Goal: Transaction & Acquisition: Purchase product/service

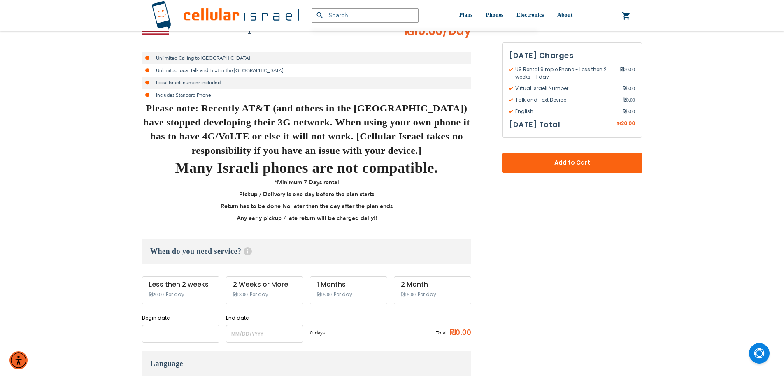
click at [188, 332] on input "name" at bounding box center [180, 334] width 77 height 18
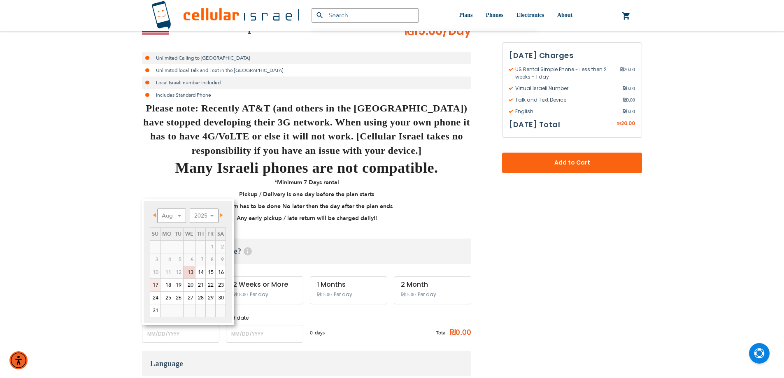
click at [154, 286] on link "17" at bounding box center [155, 285] width 10 height 12
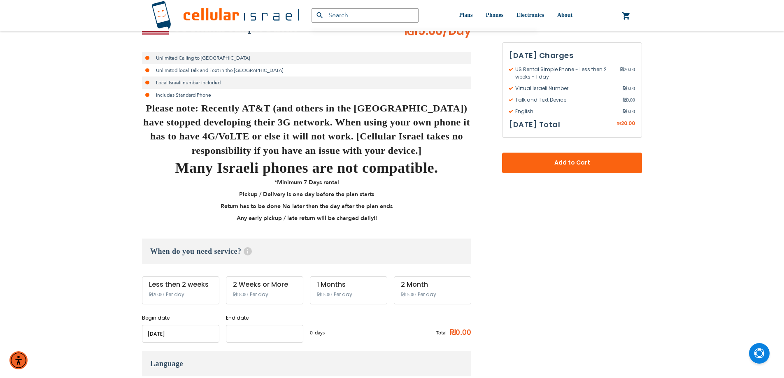
click at [265, 331] on input "name" at bounding box center [264, 334] width 77 height 18
click at [200, 337] on input "name" at bounding box center [180, 334] width 77 height 18
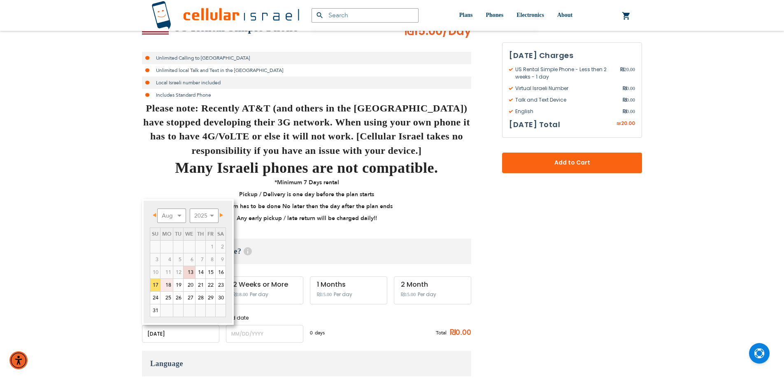
click at [167, 288] on link "18" at bounding box center [166, 285] width 12 height 12
type input "[DATE]"
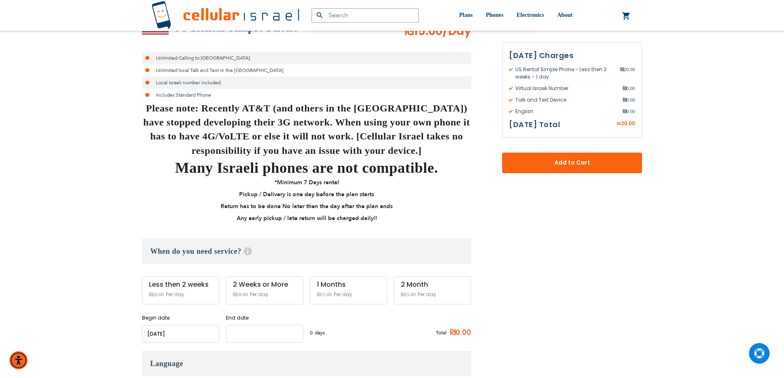
click at [249, 334] on input "name" at bounding box center [264, 334] width 77 height 18
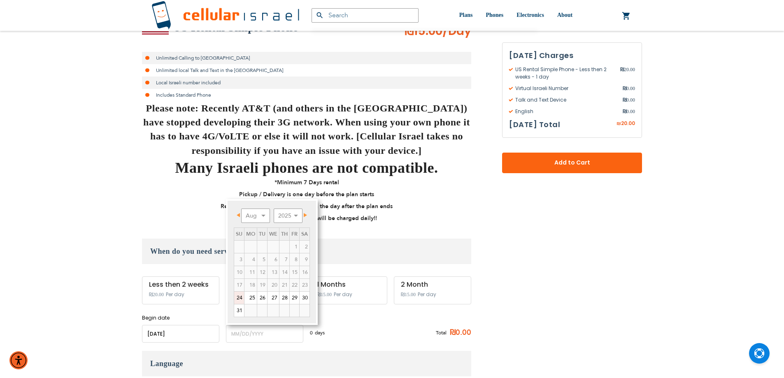
click at [240, 299] on link "24" at bounding box center [239, 298] width 10 height 12
type input "[DATE]"
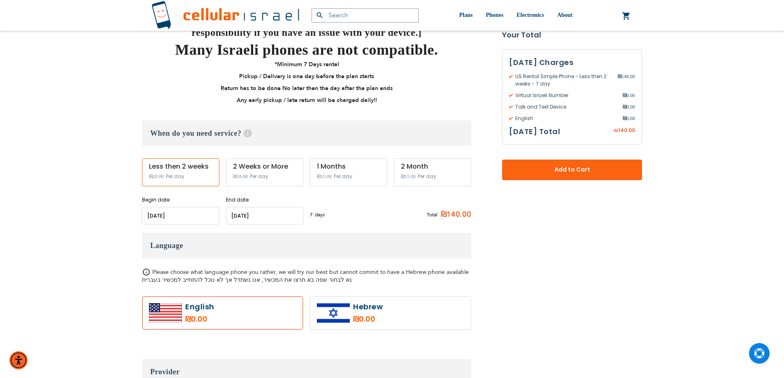
scroll to position [288, 0]
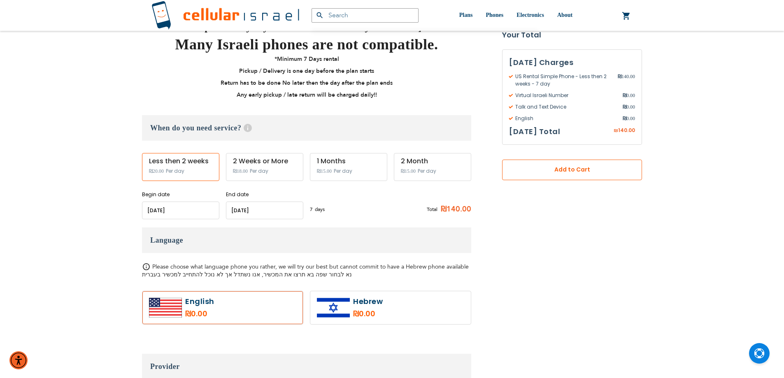
click at [555, 176] on button "Add to Cart" at bounding box center [572, 170] width 140 height 21
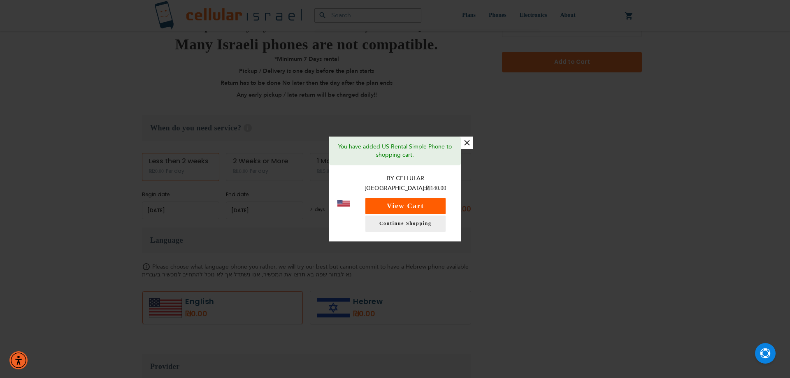
click at [418, 201] on button "View Cart" at bounding box center [405, 206] width 80 height 16
